Goal: Task Accomplishment & Management: Manage account settings

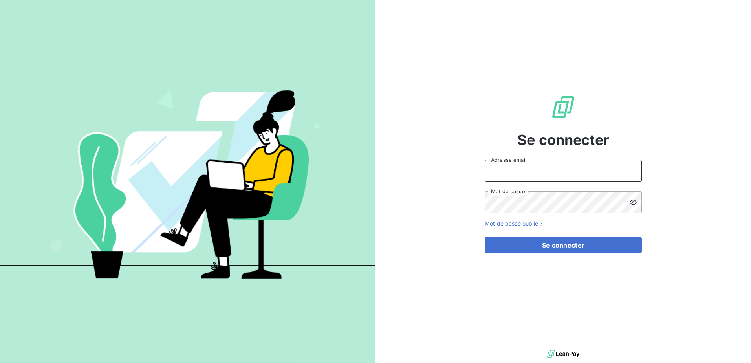
click at [552, 161] on input "Adresse email" at bounding box center [563, 171] width 157 height 22
type input "c.ducamp@adaptimmo.fr"
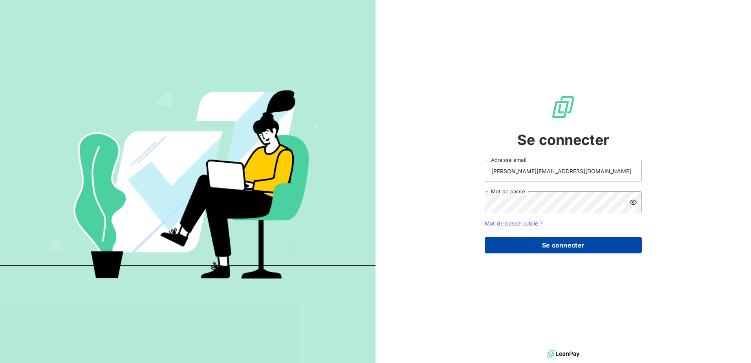
click at [565, 245] on button "Se connecter" at bounding box center [563, 245] width 157 height 17
